Goal: Transaction & Acquisition: Purchase product/service

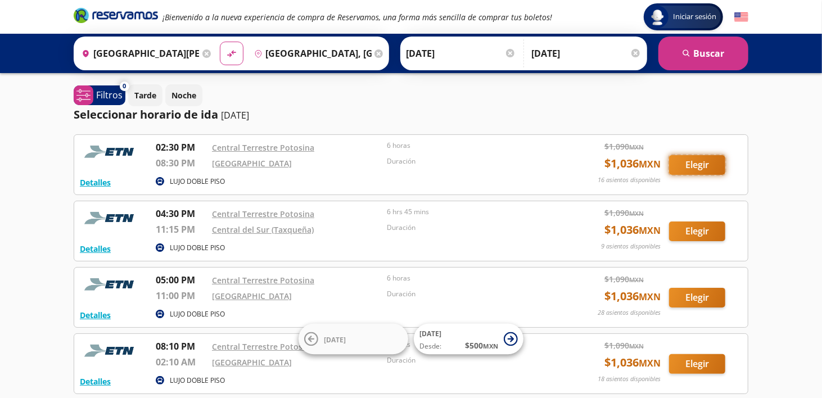
drag, startPoint x: 0, startPoint y: 0, endPoint x: 695, endPoint y: 169, distance: 715.2
click at [695, 169] on button "Elegir" at bounding box center [697, 165] width 56 height 20
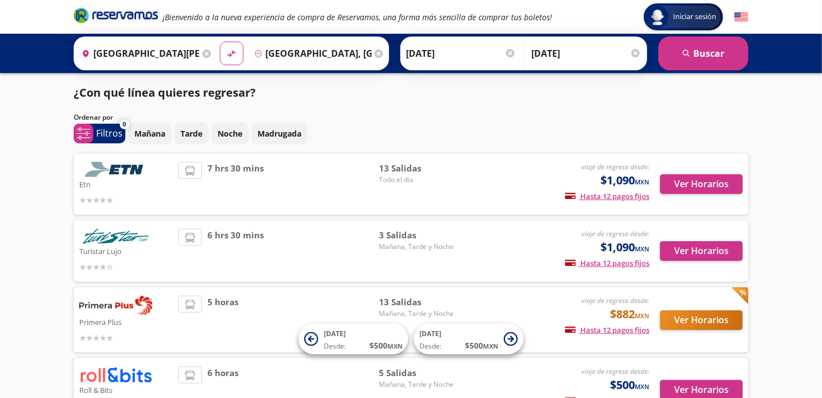
click at [116, 174] on img at bounding box center [115, 169] width 73 height 15
click at [692, 187] on button "Ver Horarios" at bounding box center [701, 184] width 83 height 20
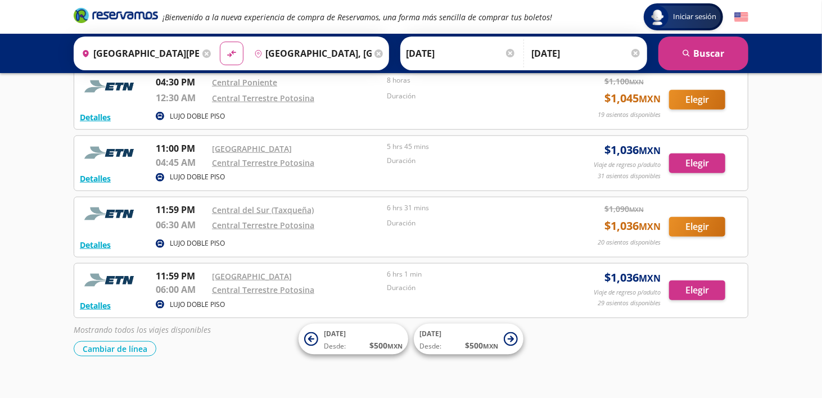
scroll to position [710, 0]
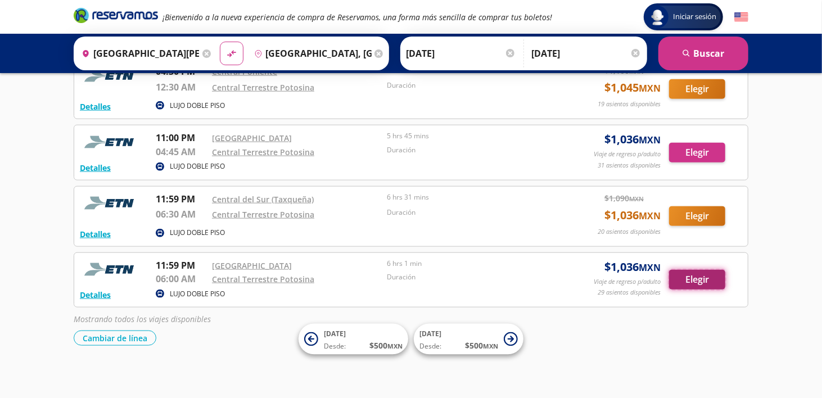
click at [680, 279] on button "Elegir" at bounding box center [697, 280] width 56 height 20
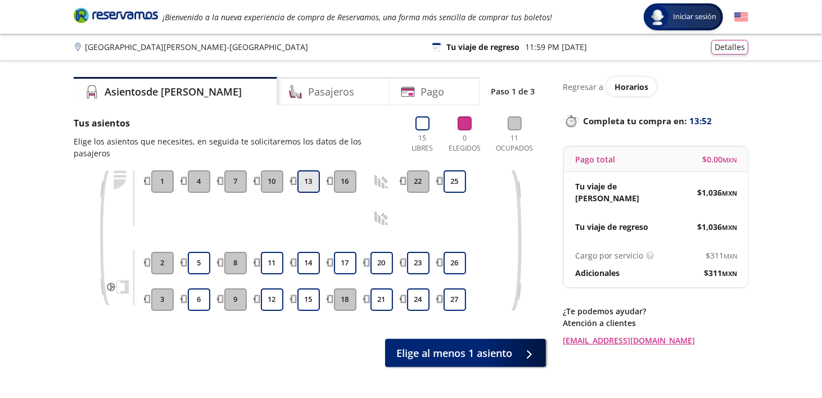
click at [314, 179] on button "13" at bounding box center [308, 181] width 22 height 22
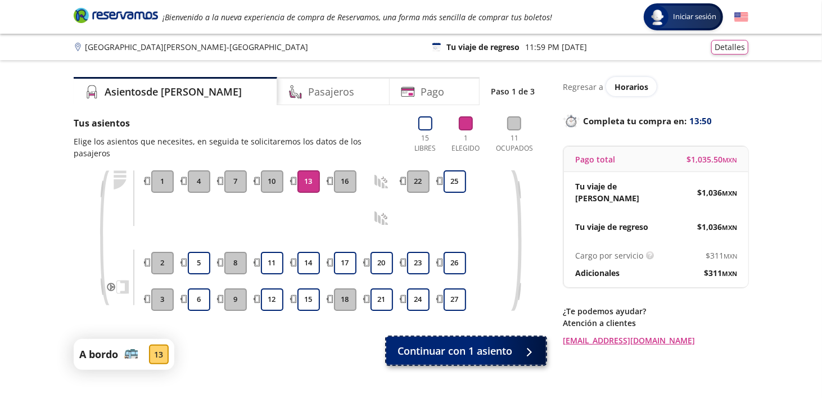
click at [418, 344] on span "Continuar con 1 asiento" at bounding box center [455, 351] width 115 height 15
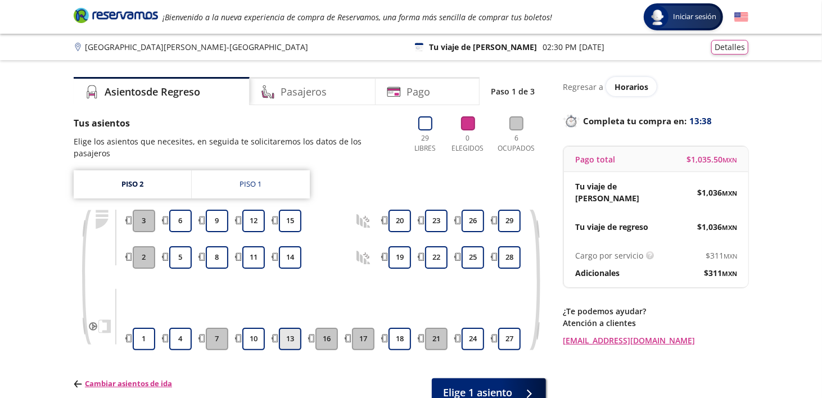
click at [292, 333] on button "13" at bounding box center [290, 339] width 22 height 22
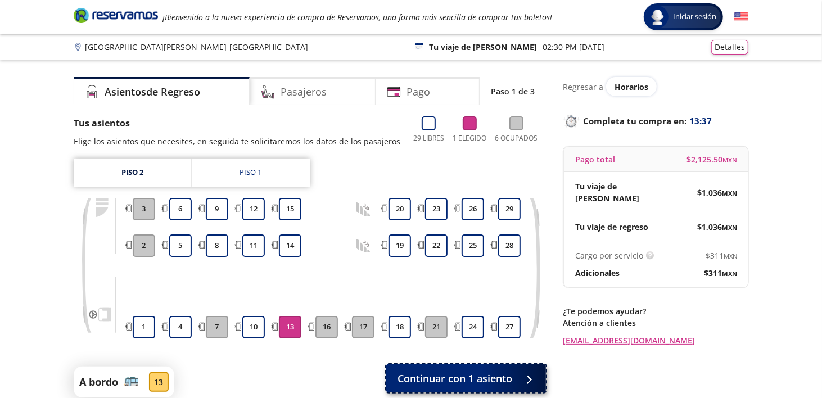
click at [408, 380] on span "Continuar con 1 asiento" at bounding box center [455, 378] width 115 height 15
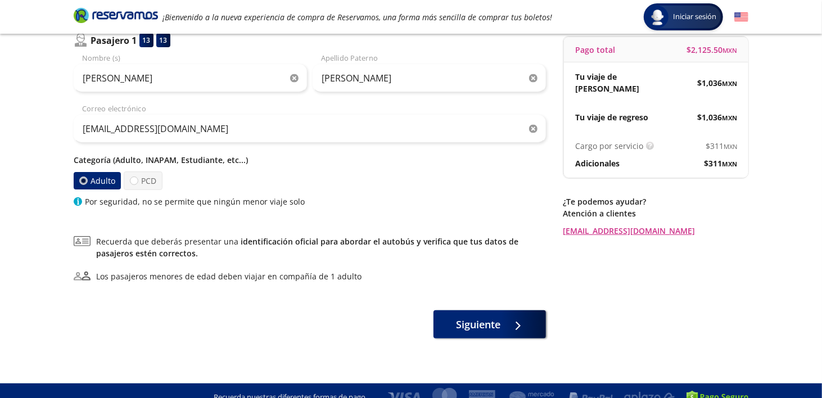
scroll to position [123, 0]
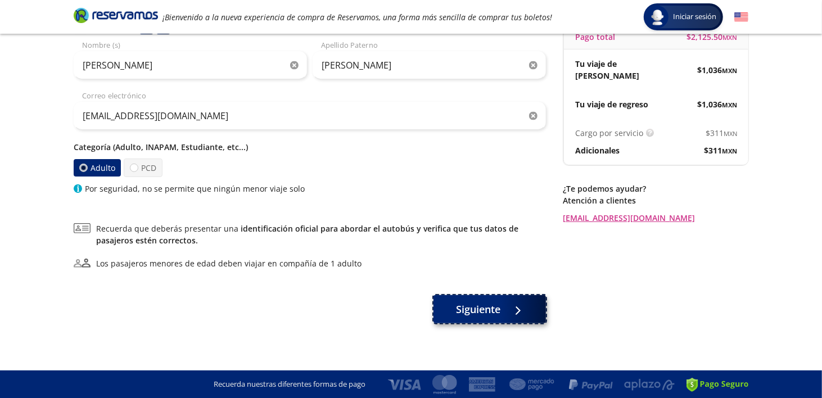
click at [488, 317] on button "Siguiente" at bounding box center [490, 309] width 112 height 28
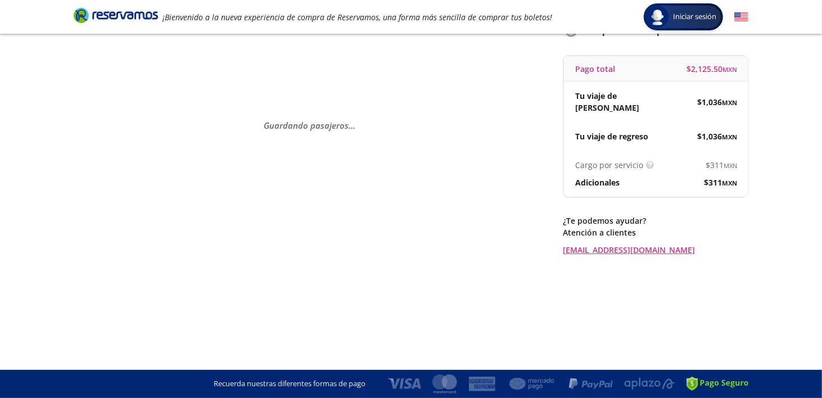
scroll to position [0, 0]
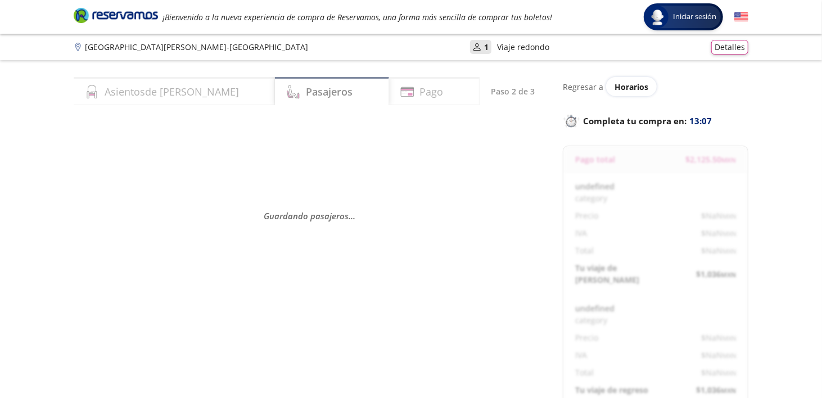
select select "MX"
